Goal: Information Seeking & Learning: Check status

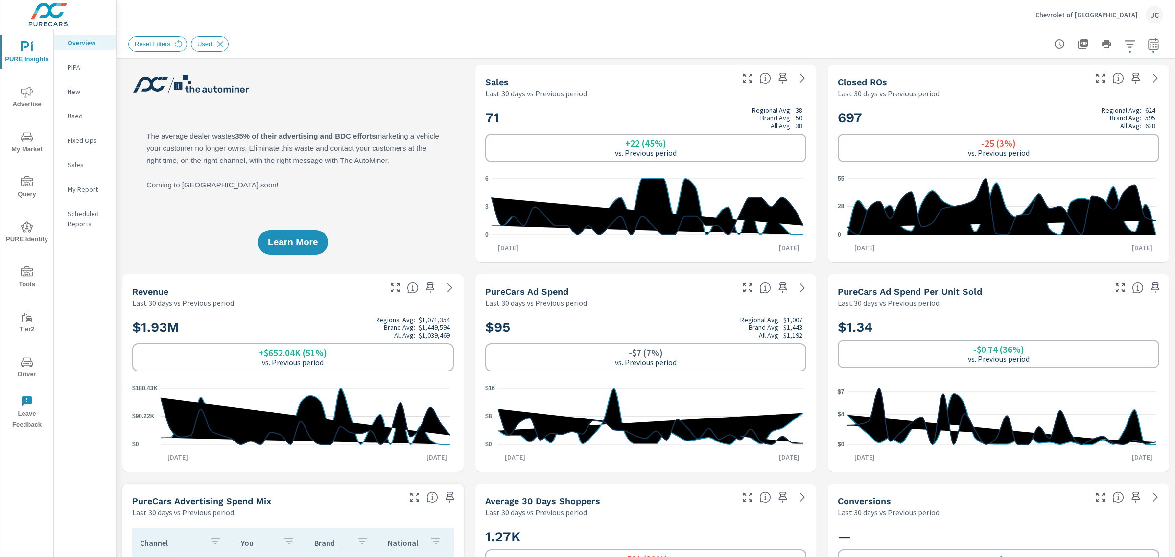
scroll to position [1288, 0]
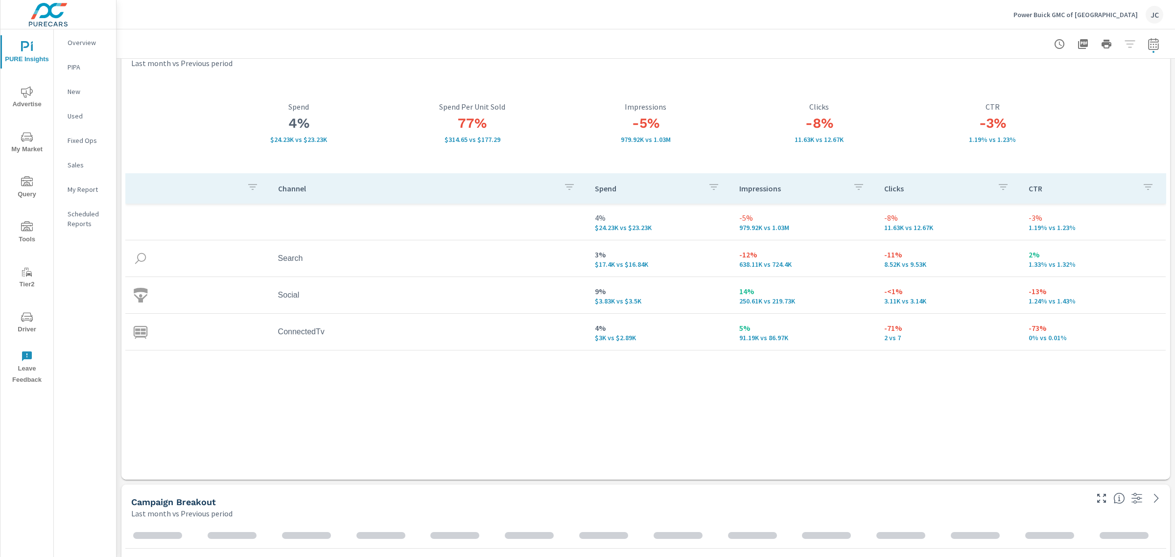
scroll to position [37, 0]
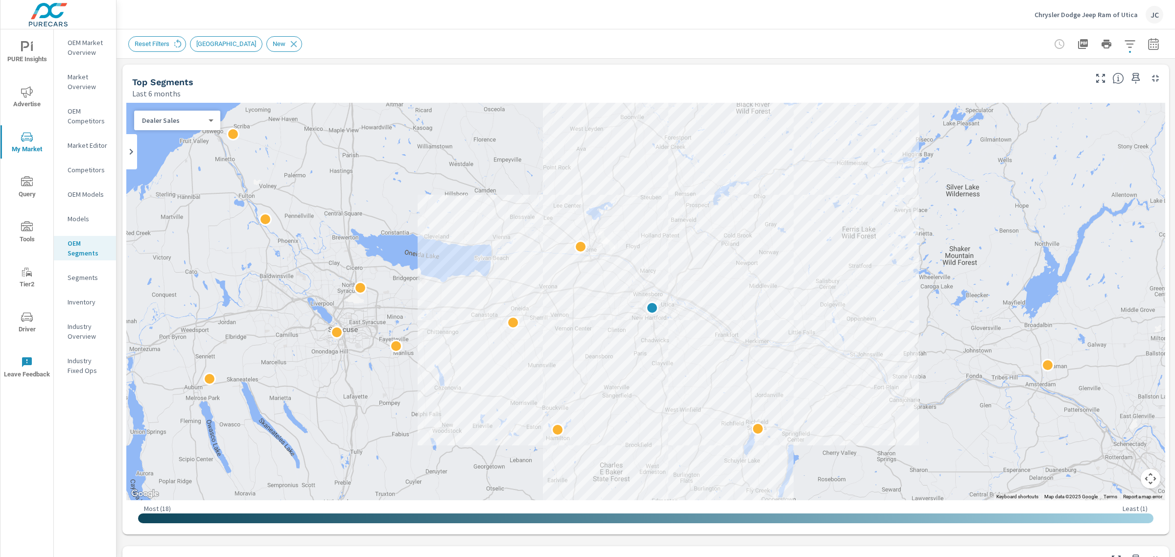
scroll to position [306, 0]
